Goal: Transaction & Acquisition: Purchase product/service

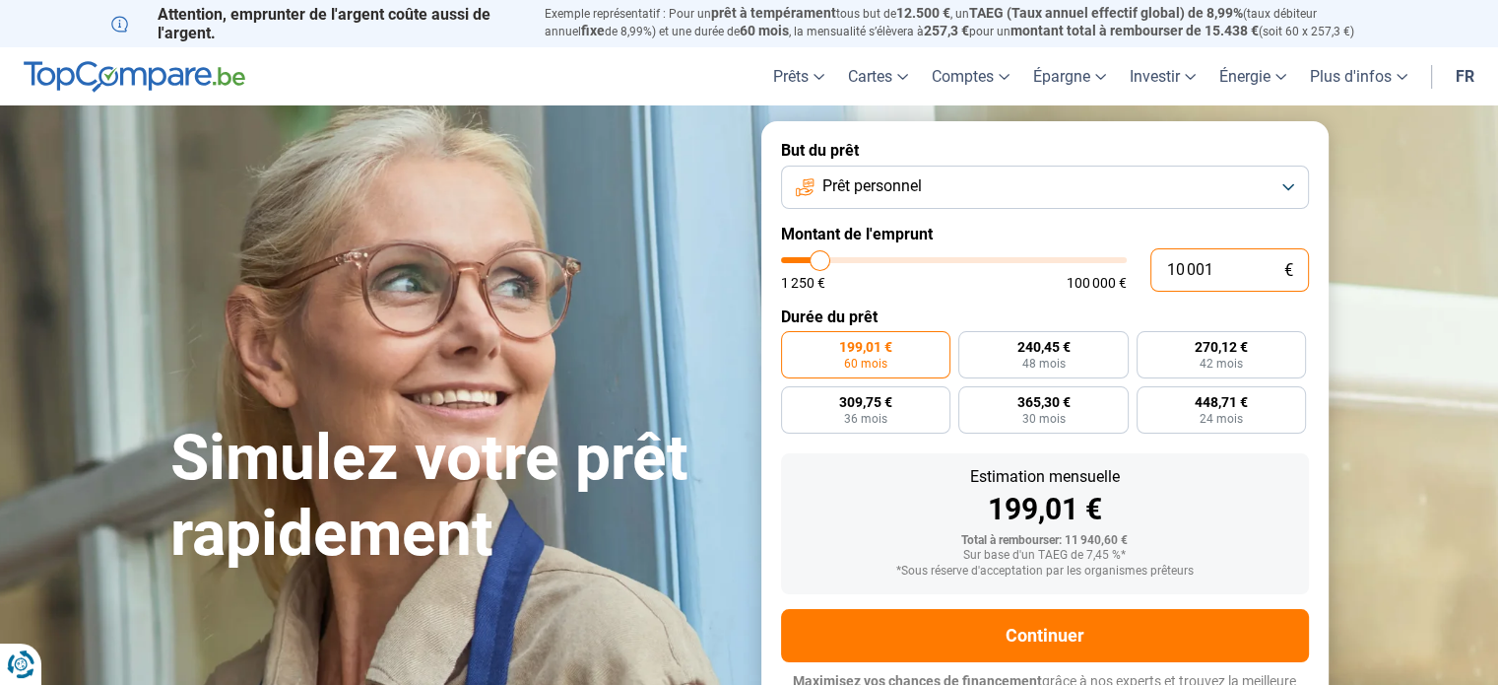
drag, startPoint x: 1217, startPoint y: 267, endPoint x: 1156, endPoint y: 270, distance: 61.1
click at [1156, 270] on input "10 001" at bounding box center [1230, 269] width 159 height 43
type input "3"
type input "1250"
type input "32"
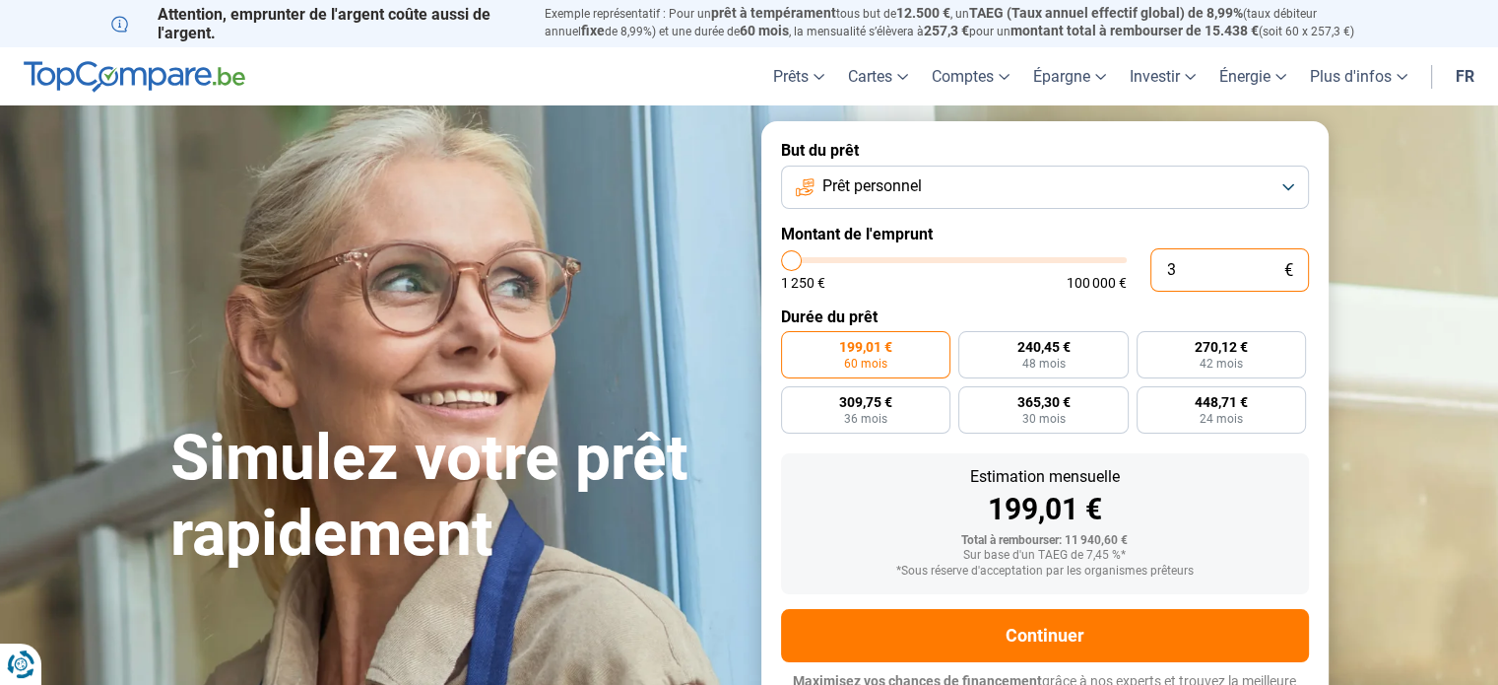
type input "1250"
type input "320"
type input "1250"
type input "3 200"
type input "3250"
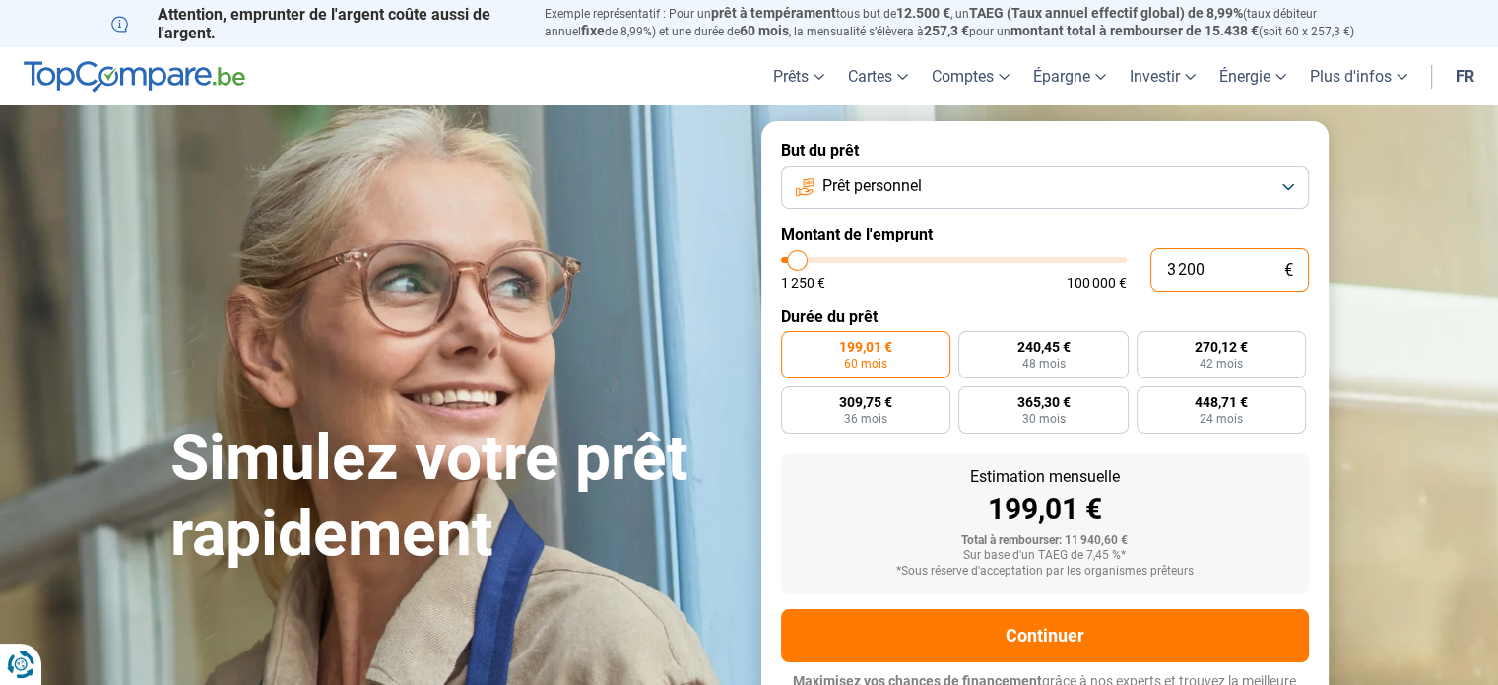
radio input "true"
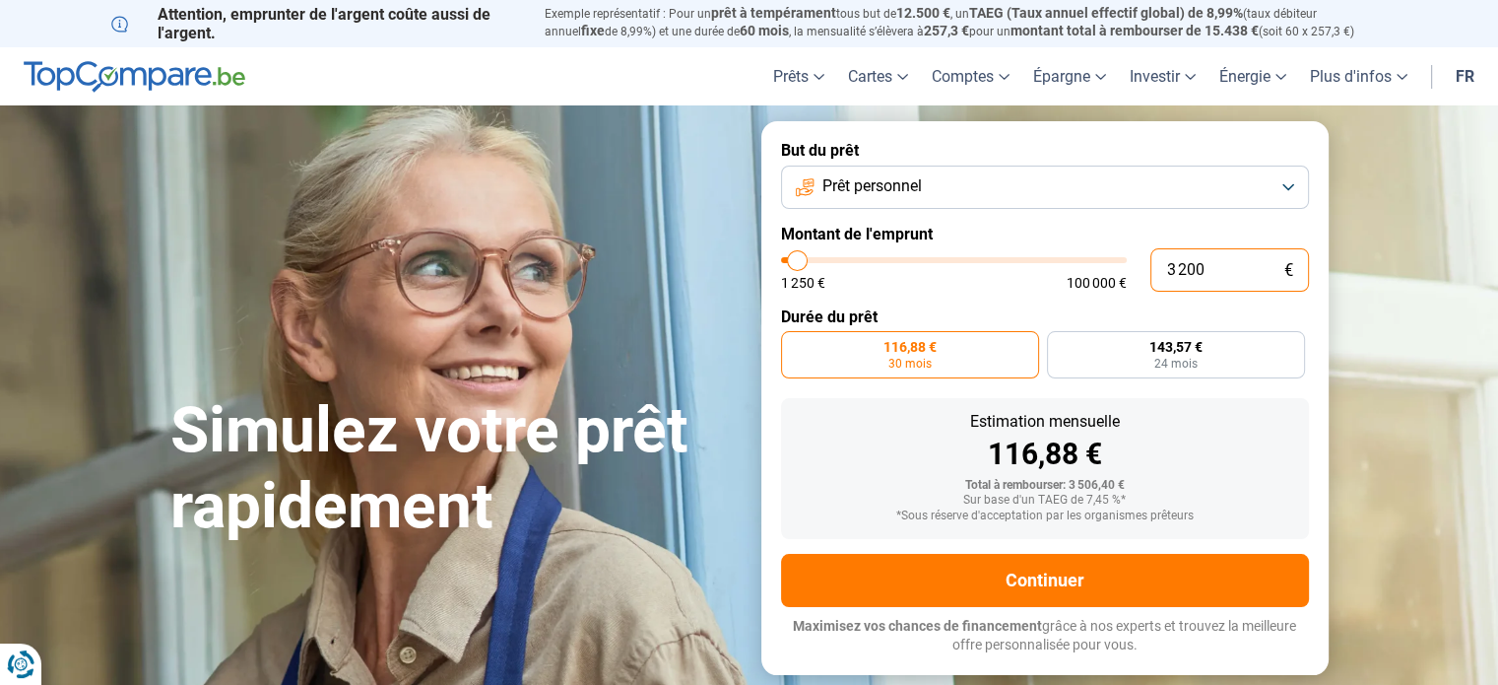
type input "3 200"
click at [918, 345] on span "116,88 €" at bounding box center [910, 347] width 53 height 14
click at [794, 344] on input "116,88 € 30 mois" at bounding box center [787, 337] width 13 height 13
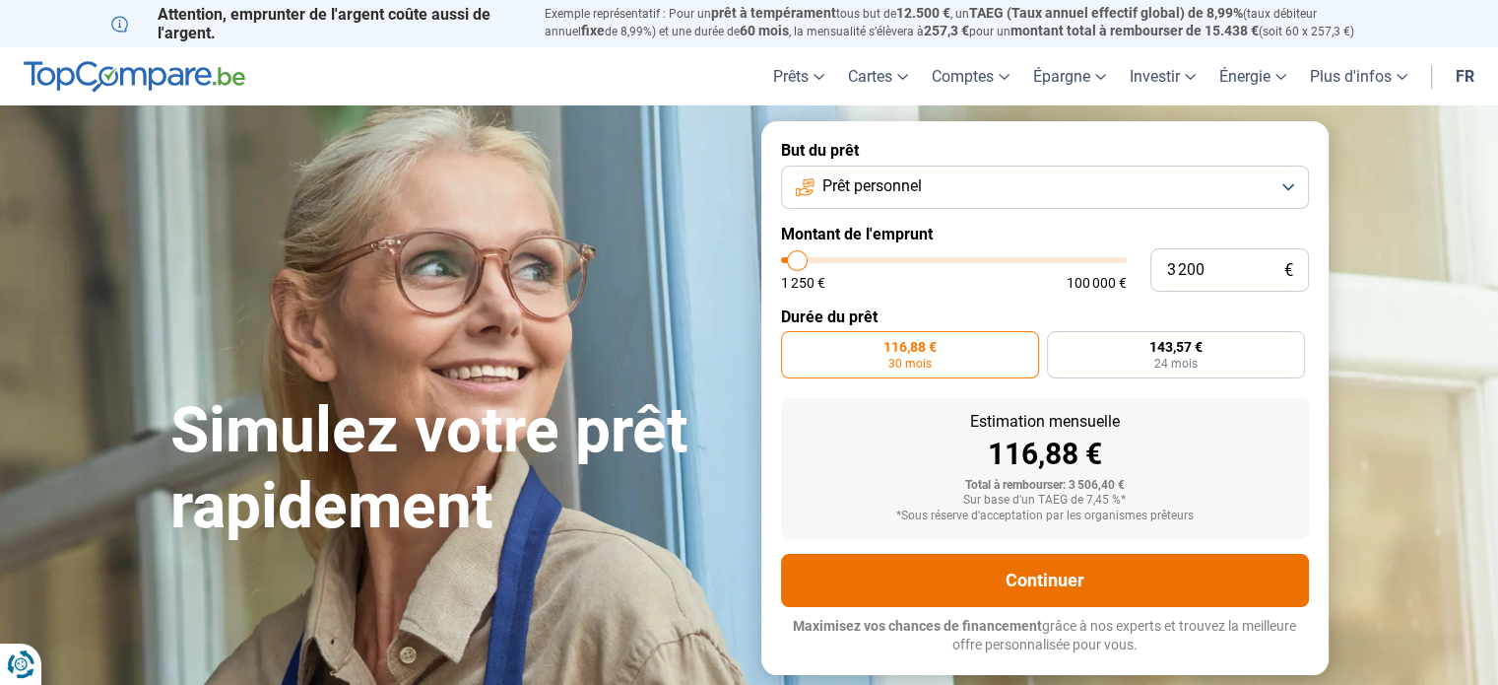
click at [1056, 589] on button "Continuer" at bounding box center [1045, 580] width 528 height 53
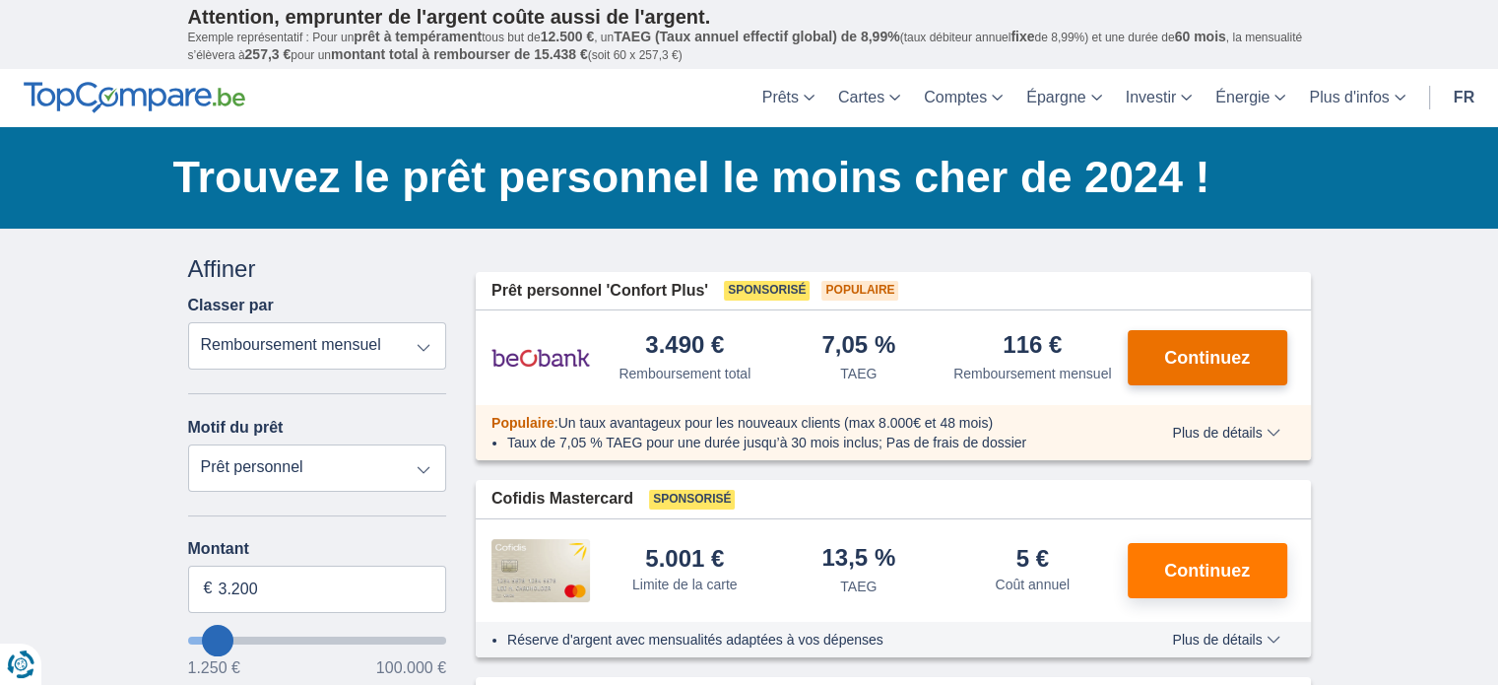
click at [1201, 349] on span "Continuez" at bounding box center [1207, 358] width 86 height 18
